Goal: Check status: Check status

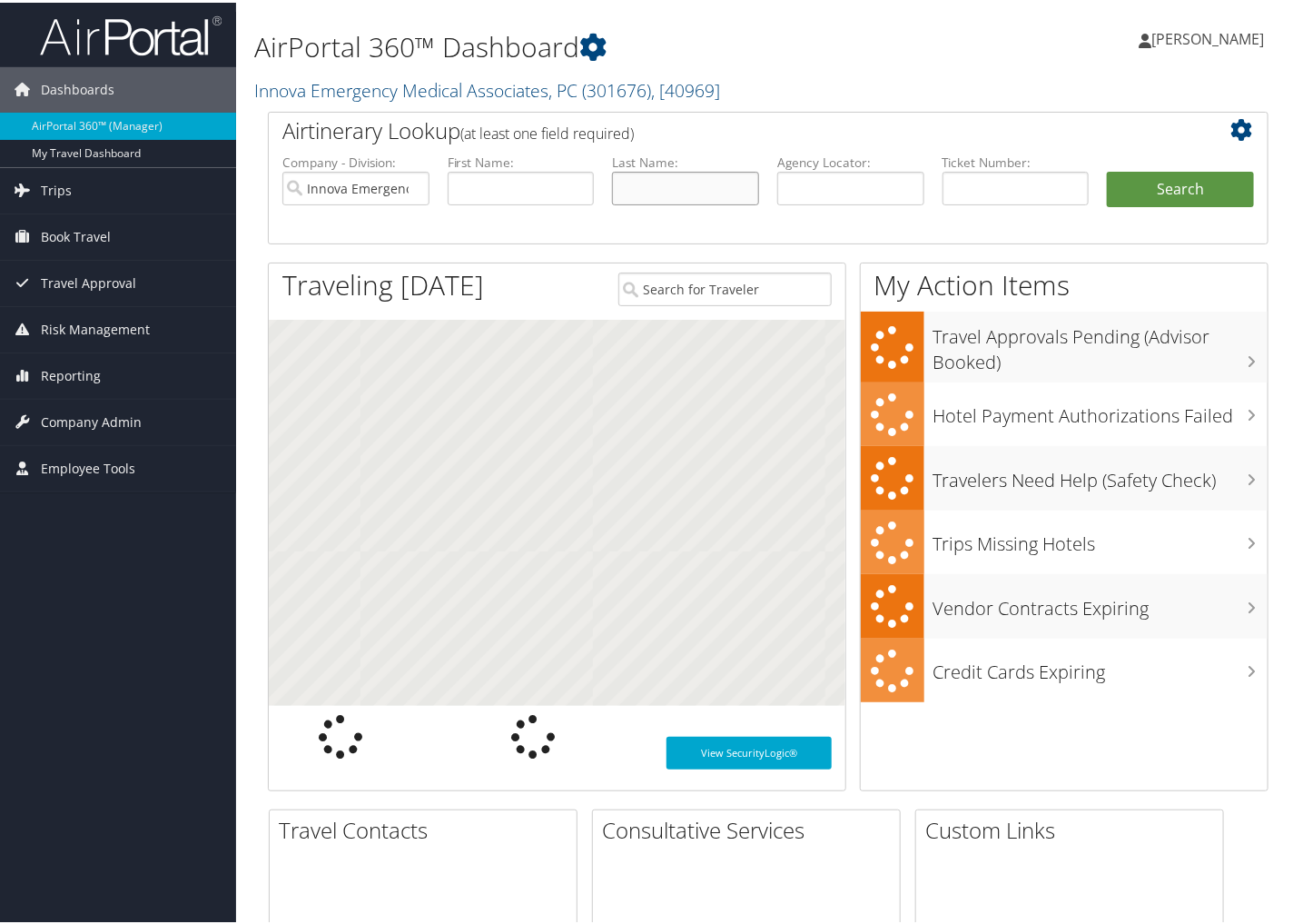
click at [639, 187] on input "text" at bounding box center [685, 185] width 147 height 34
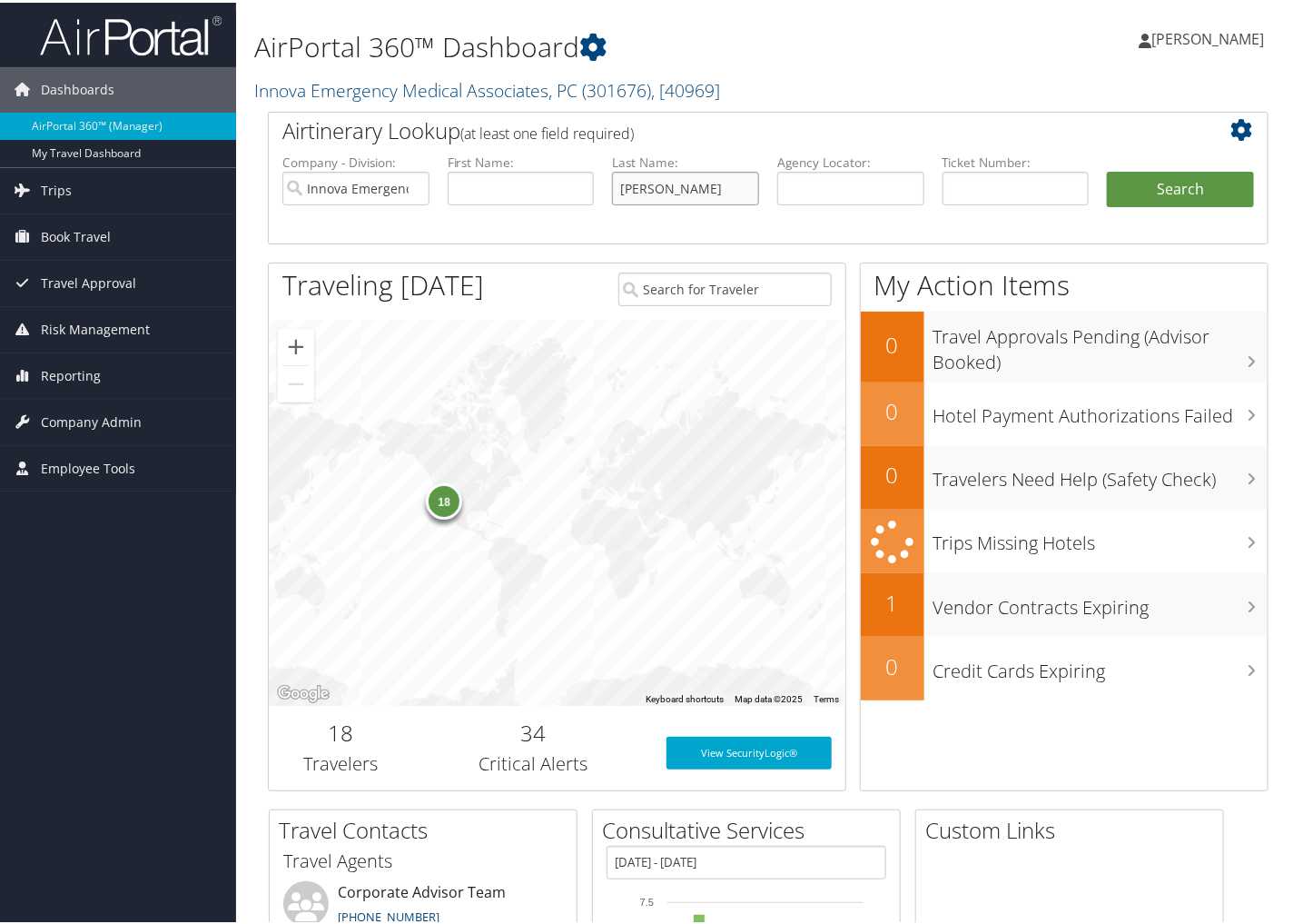
type input "[PERSON_NAME]"
click at [1107, 169] on button "Search" at bounding box center [1180, 187] width 147 height 36
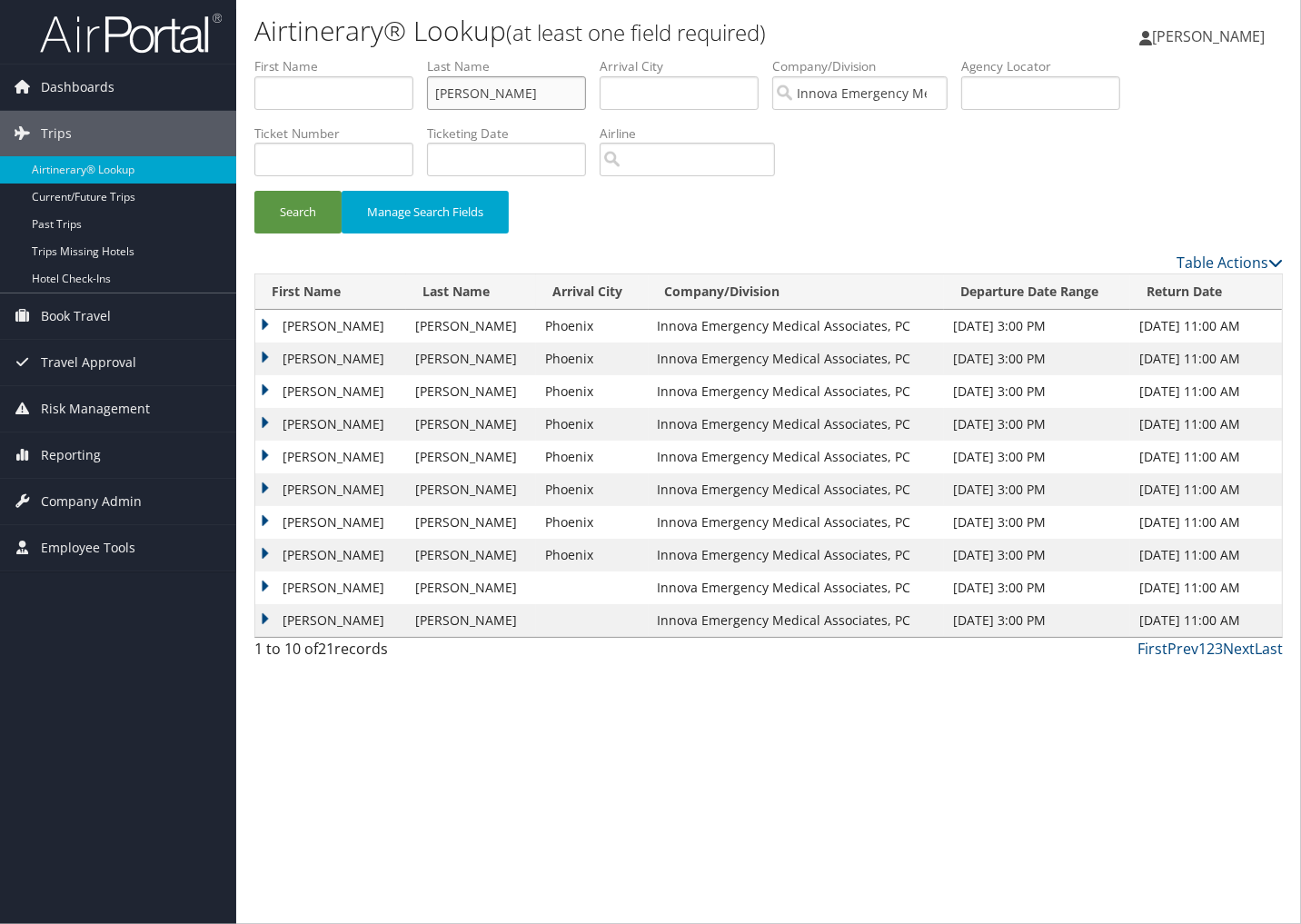
drag, startPoint x: 559, startPoint y: 77, endPoint x: 441, endPoint y: 79, distance: 118.0
click at [441, 78] on input "[PERSON_NAME]" at bounding box center [506, 93] width 159 height 34
click at [254, 190] on button "Search" at bounding box center [298, 211] width 88 height 43
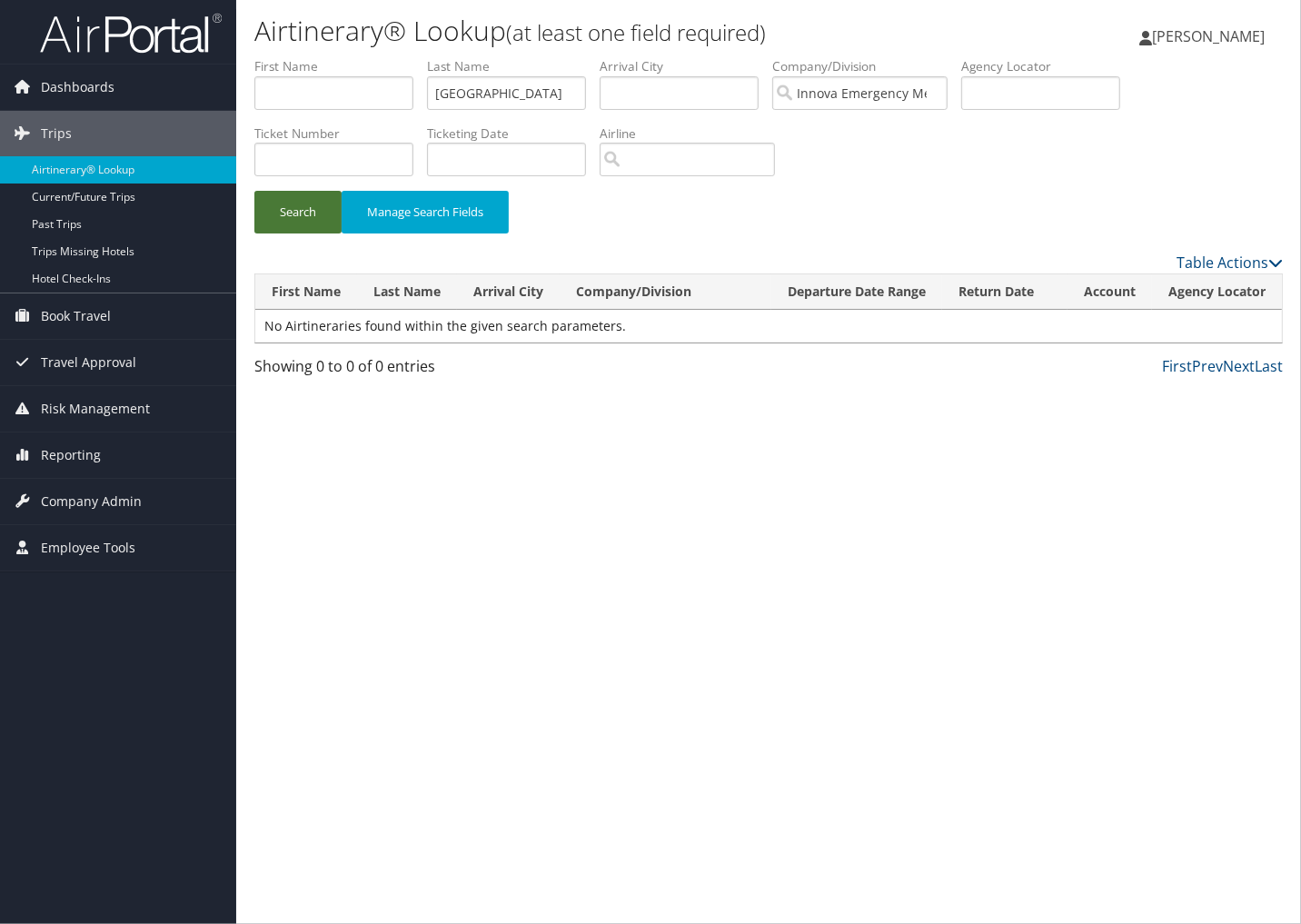
click at [321, 221] on button "Search" at bounding box center [298, 211] width 88 height 43
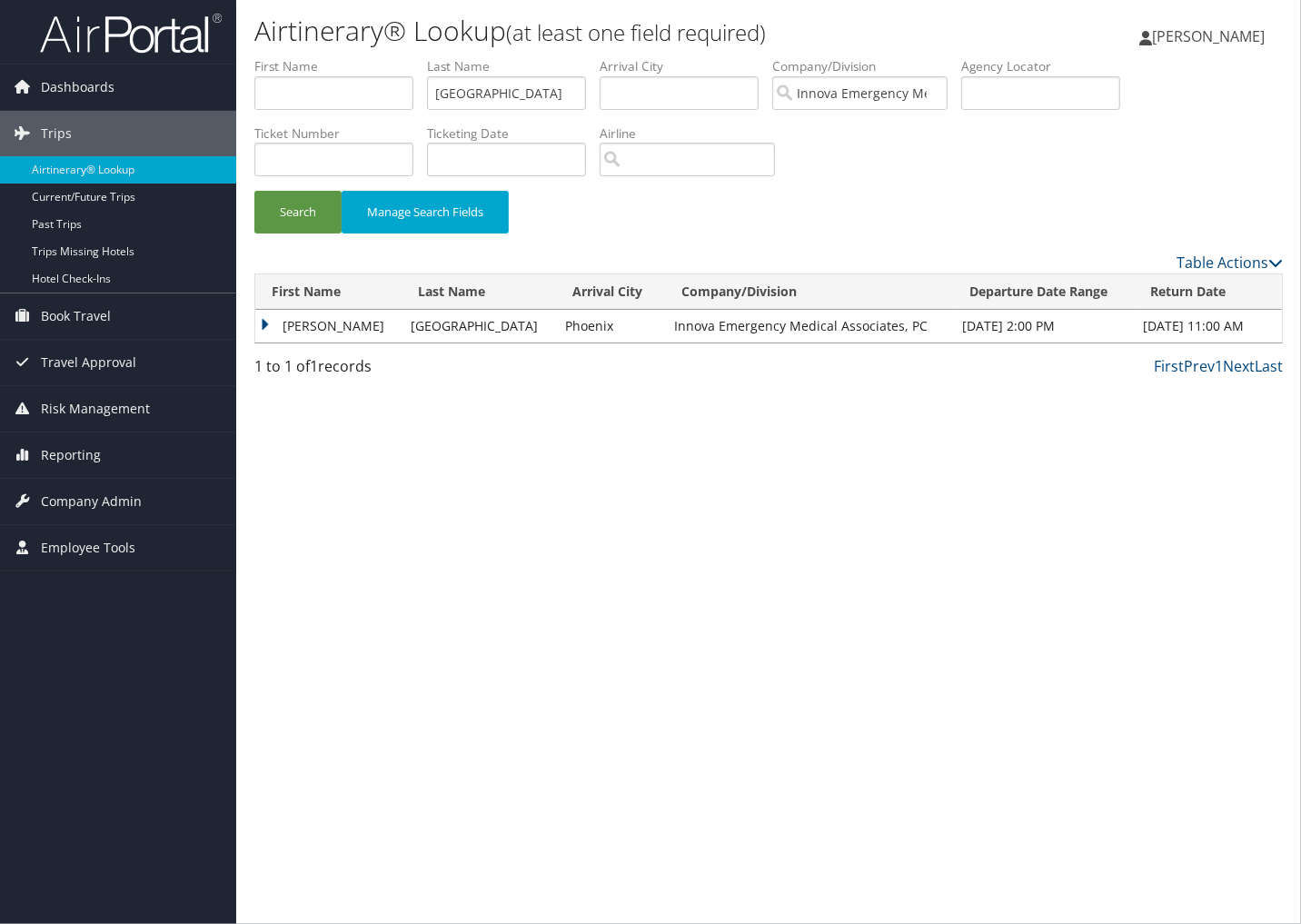
click at [1212, 561] on div "Airtinerary® Lookup (at least one field required) [PERSON_NAME] [PERSON_NAME] M…" at bounding box center [769, 462] width 1065 height 924
drag, startPoint x: 578, startPoint y: 98, endPoint x: 409, endPoint y: 91, distance: 169.1
click at [409, 57] on ul "First Name Last Name [GEOGRAPHIC_DATA] Departure City Arrival City Company/Divi…" at bounding box center [769, 57] width 1028 height 0
click at [254, 190] on button "Search" at bounding box center [298, 211] width 88 height 43
type input "m"
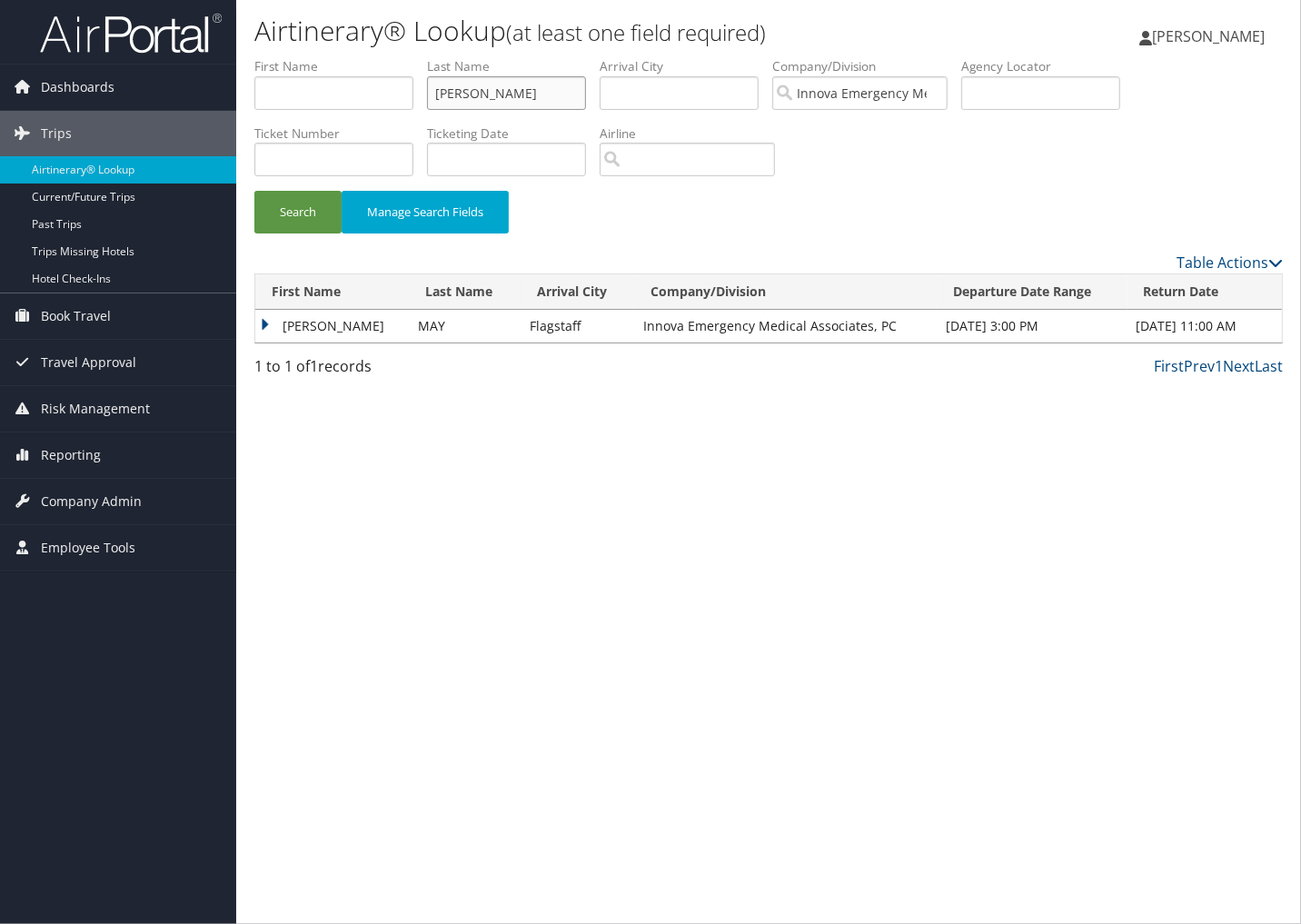
click at [254, 190] on button "Search" at bounding box center [298, 211] width 88 height 43
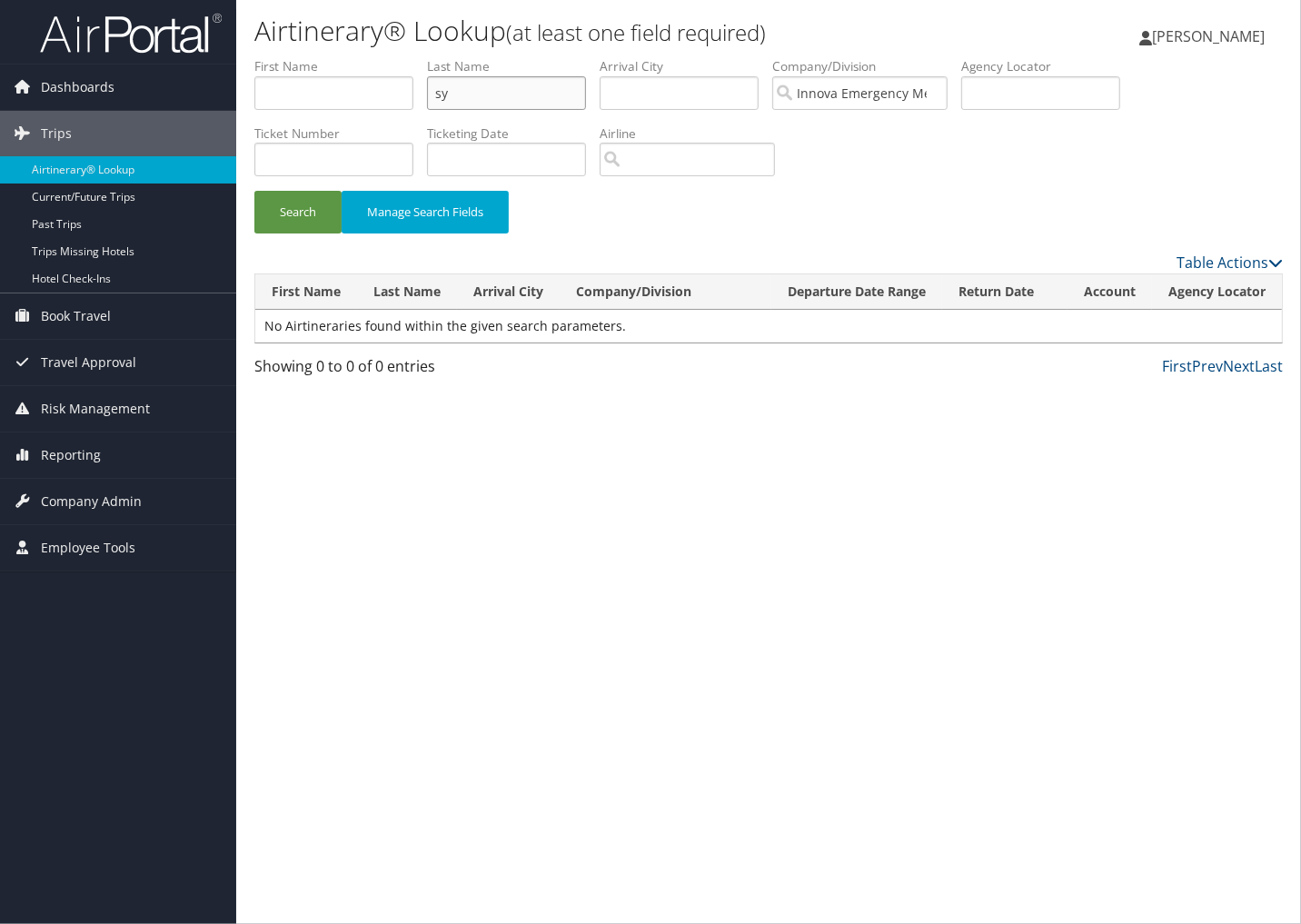
type input "s"
click at [254, 190] on button "Search" at bounding box center [298, 211] width 88 height 43
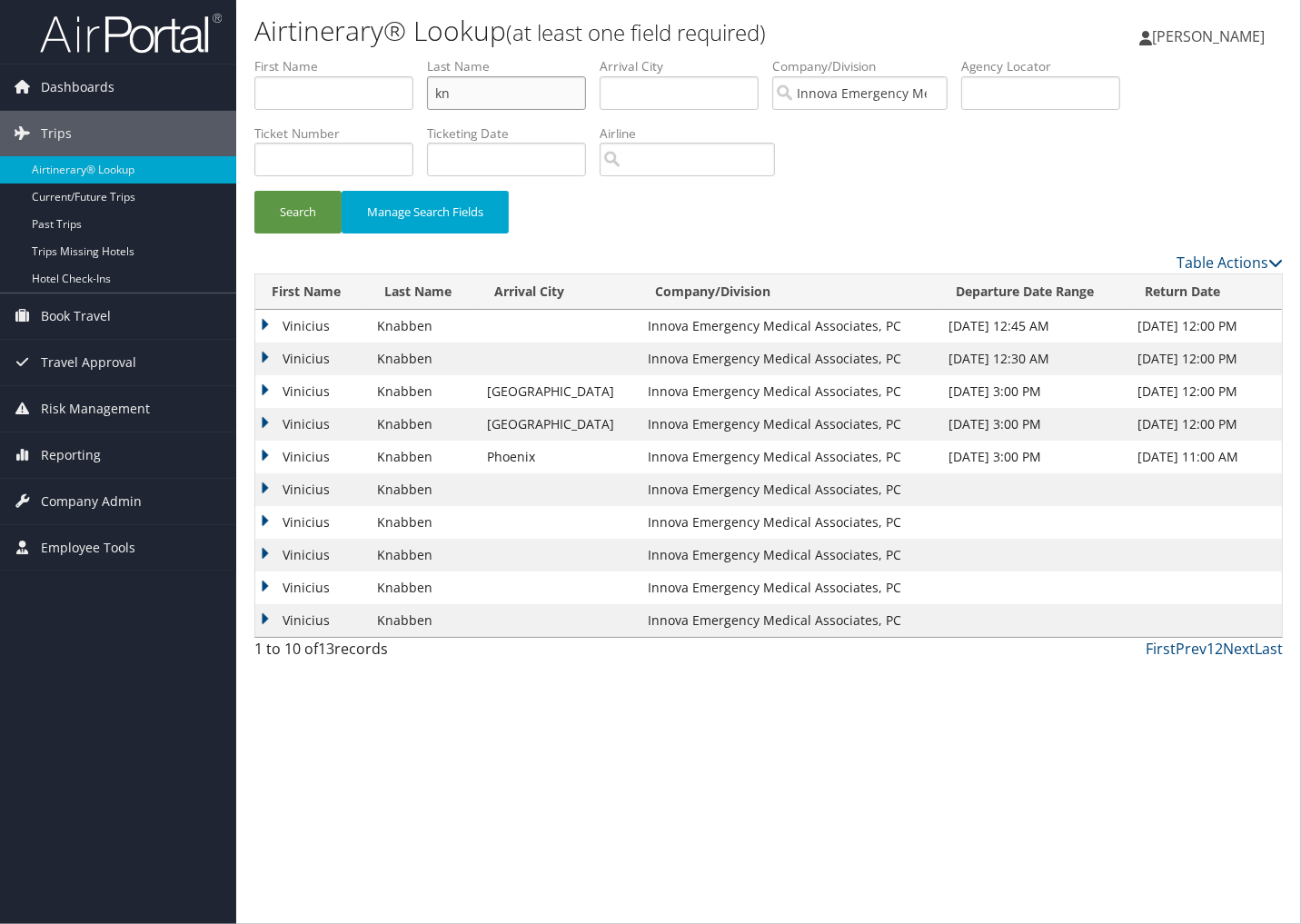
type input "k"
click at [254, 190] on button "Search" at bounding box center [298, 211] width 88 height 43
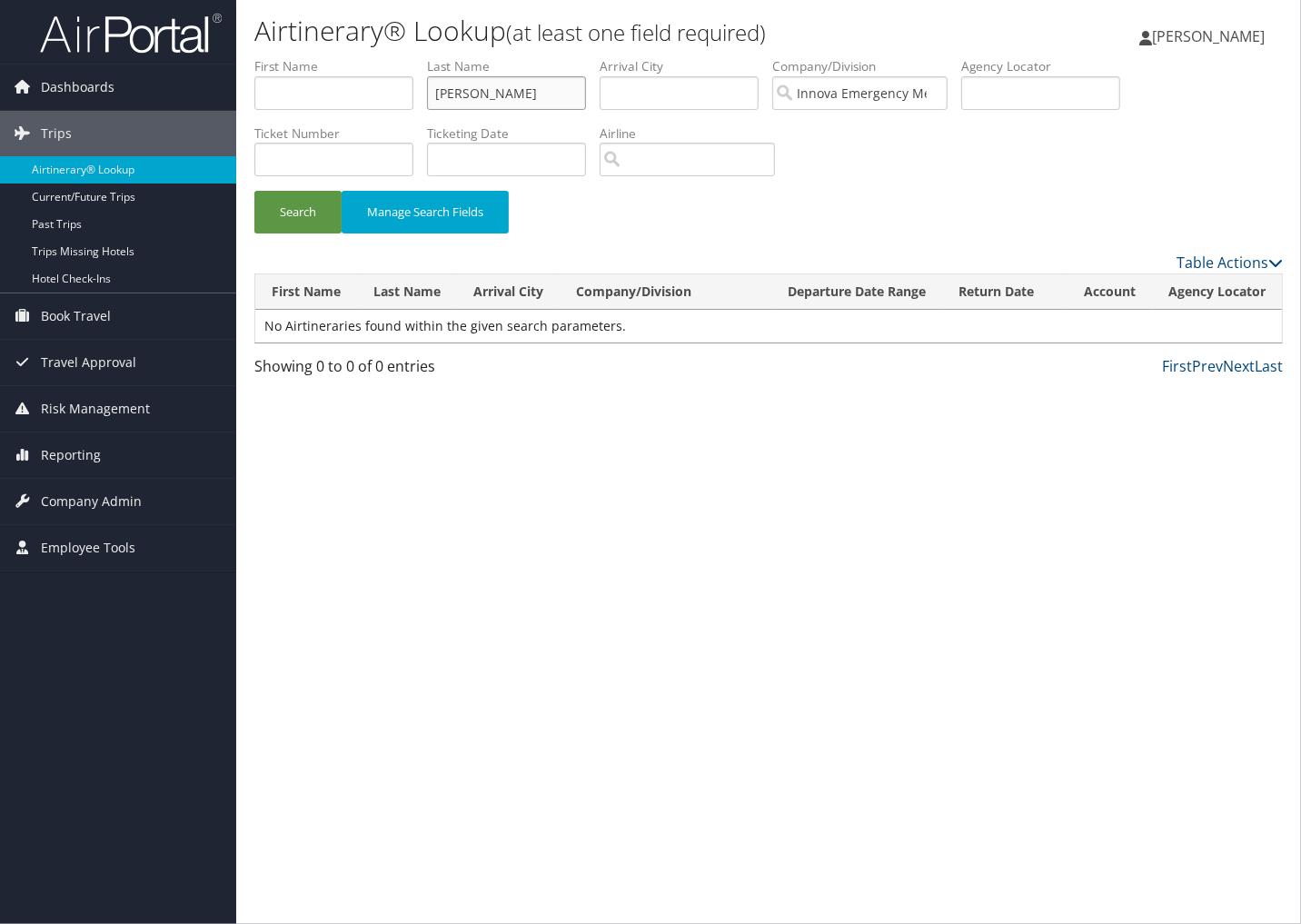
click at [254, 190] on button "Search" at bounding box center [298, 211] width 88 height 43
type input "t"
click at [254, 190] on button "Search" at bounding box center [298, 211] width 88 height 43
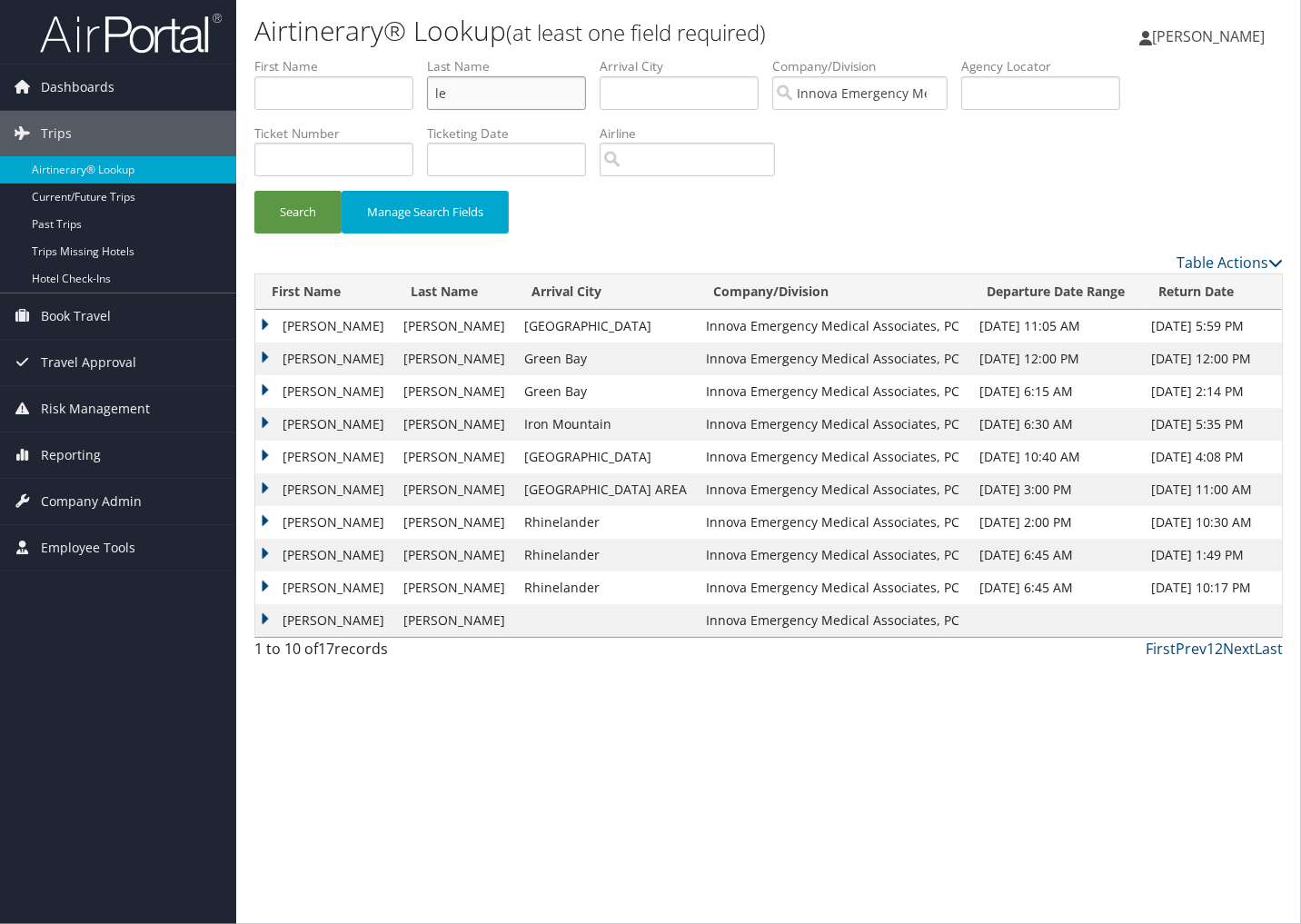
type input "l"
click at [585, 96] on input "text" at bounding box center [506, 93] width 159 height 34
type input "t"
click at [1113, 757] on div "Airtinerary® Lookup (at least one field required) [PERSON_NAME] [PERSON_NAME] M…" at bounding box center [769, 462] width 1065 height 924
